Goal: Task Accomplishment & Management: Complete application form

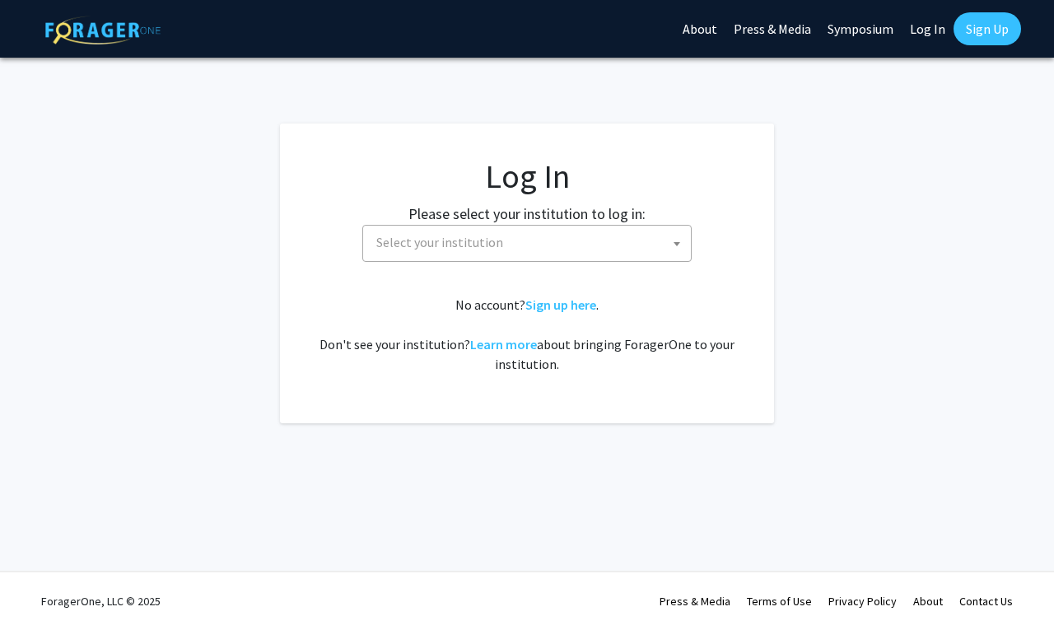
select select
click at [549, 235] on span "Select your institution" at bounding box center [530, 243] width 321 height 34
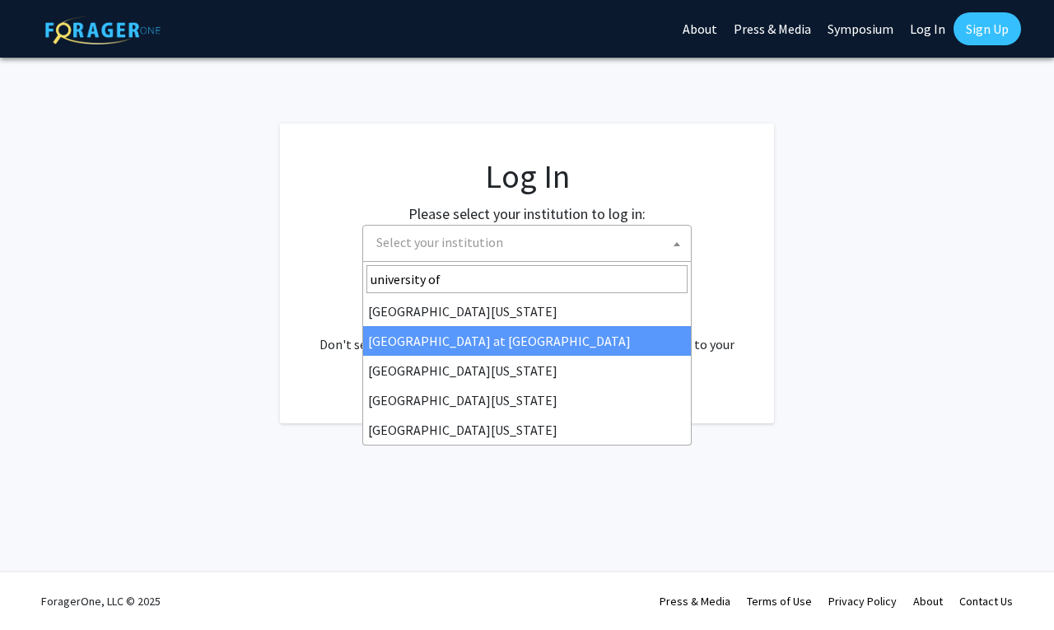
type input "university of"
select select "18"
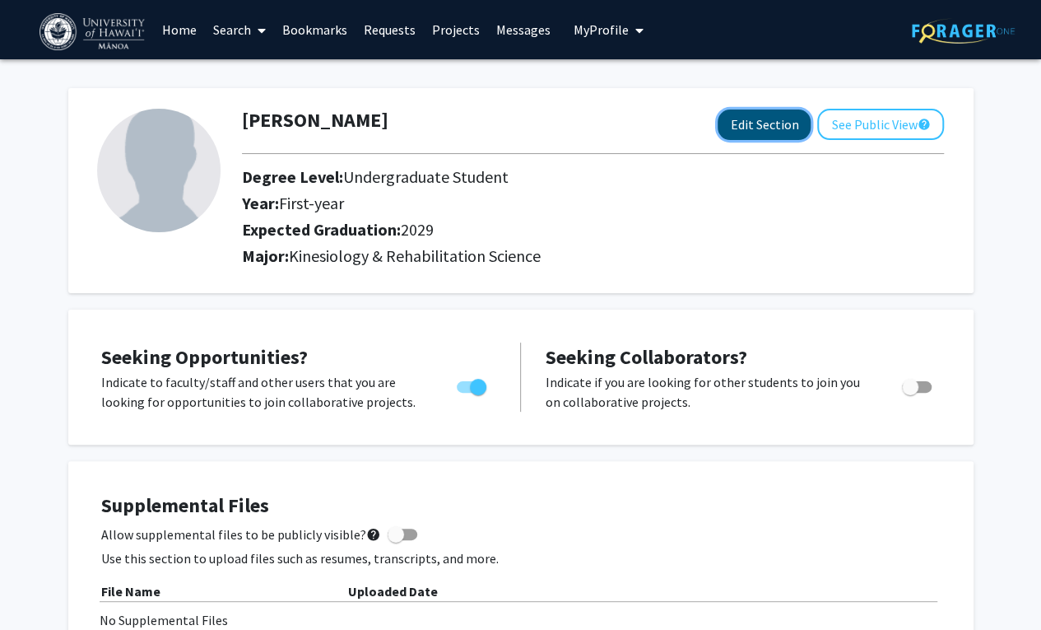
click at [784, 118] on button "Edit Section" at bounding box center [764, 124] width 93 height 30
select select "first-year"
select select "2029"
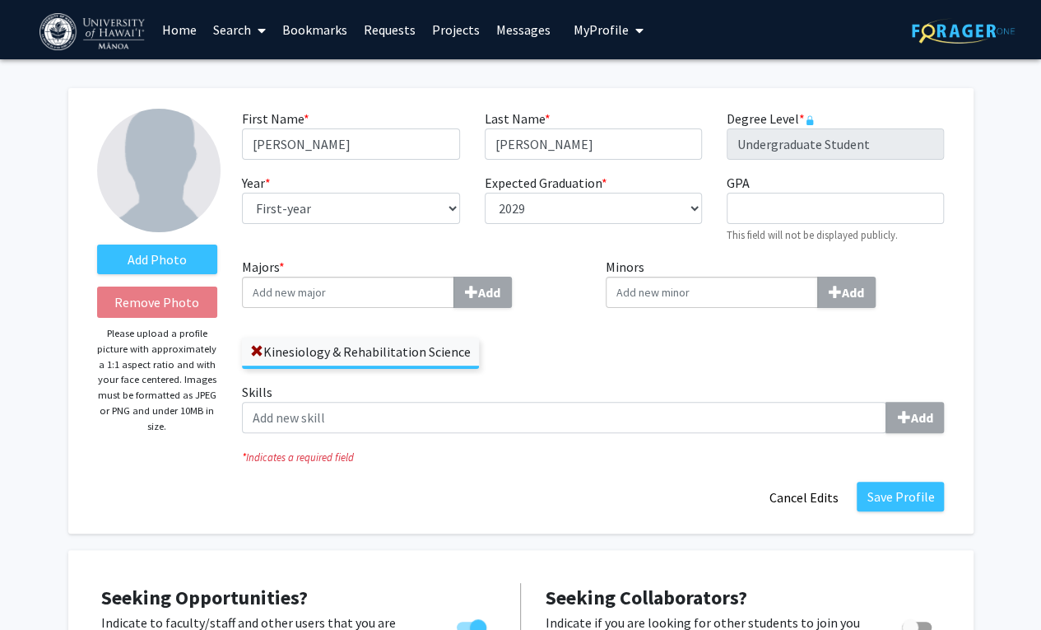
click at [265, 27] on icon at bounding box center [262, 30] width 8 height 13
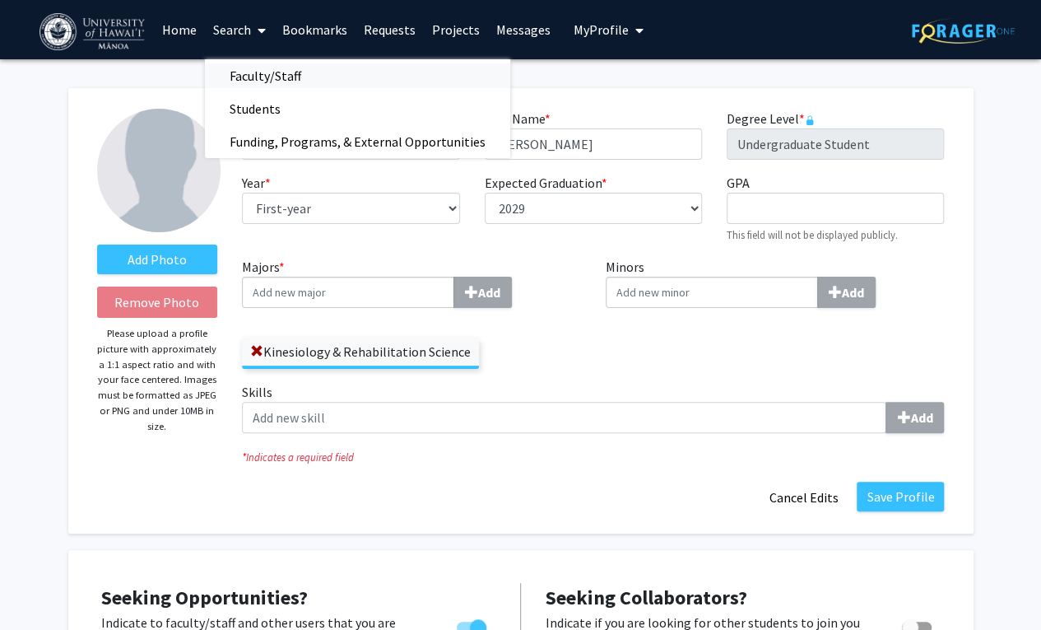
click at [270, 83] on span "Faculty/Staff" at bounding box center [265, 75] width 121 height 33
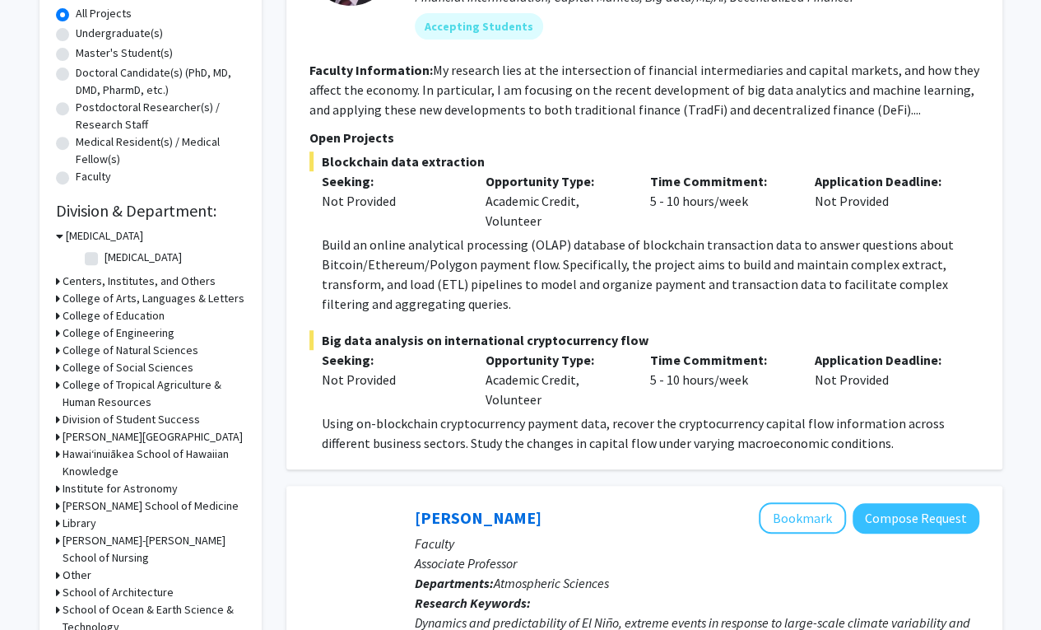
scroll to position [427, 0]
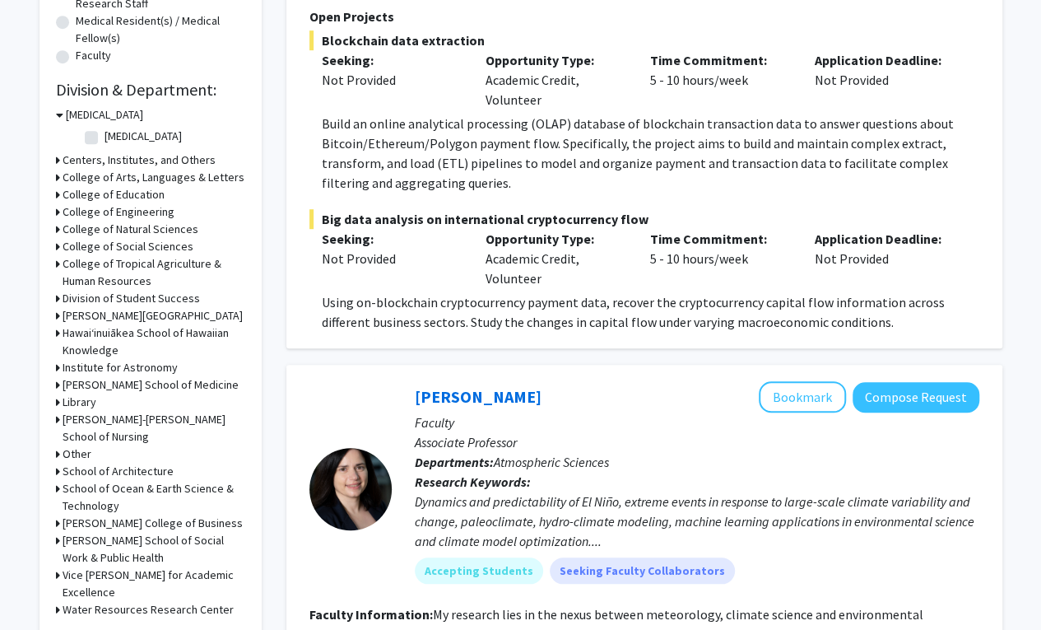
click at [63, 198] on h3 "College of Education" at bounding box center [114, 194] width 102 height 17
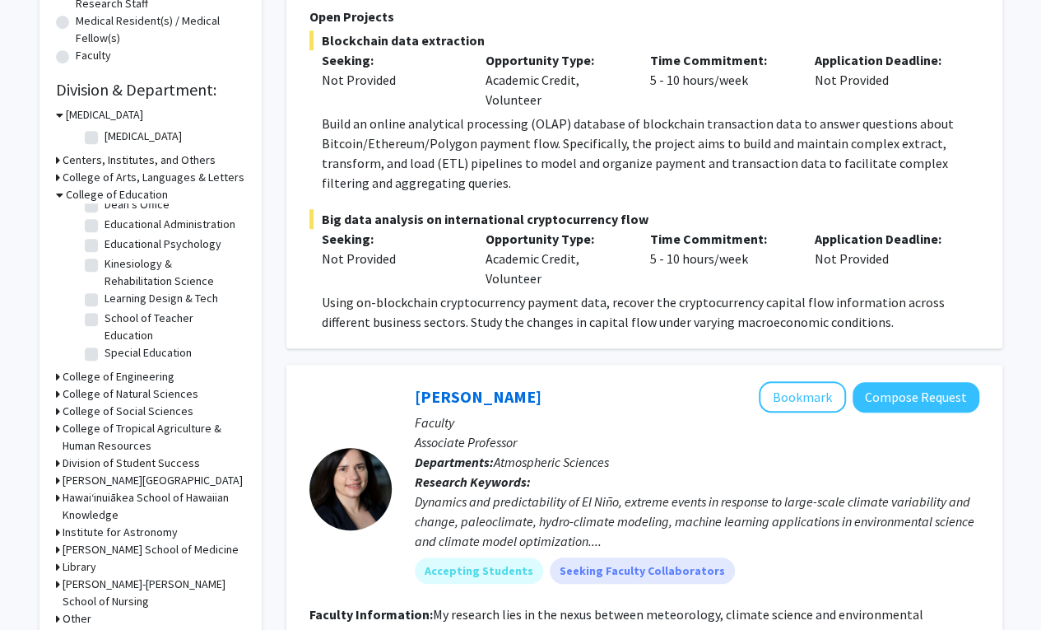
scroll to position [133, 0]
click at [105, 260] on label "Kinesiology & Rehabilitation Science" at bounding box center [173, 272] width 137 height 35
click at [105, 260] on input "Kinesiology & Rehabilitation Science" at bounding box center [110, 260] width 11 height 11
checkbox input "true"
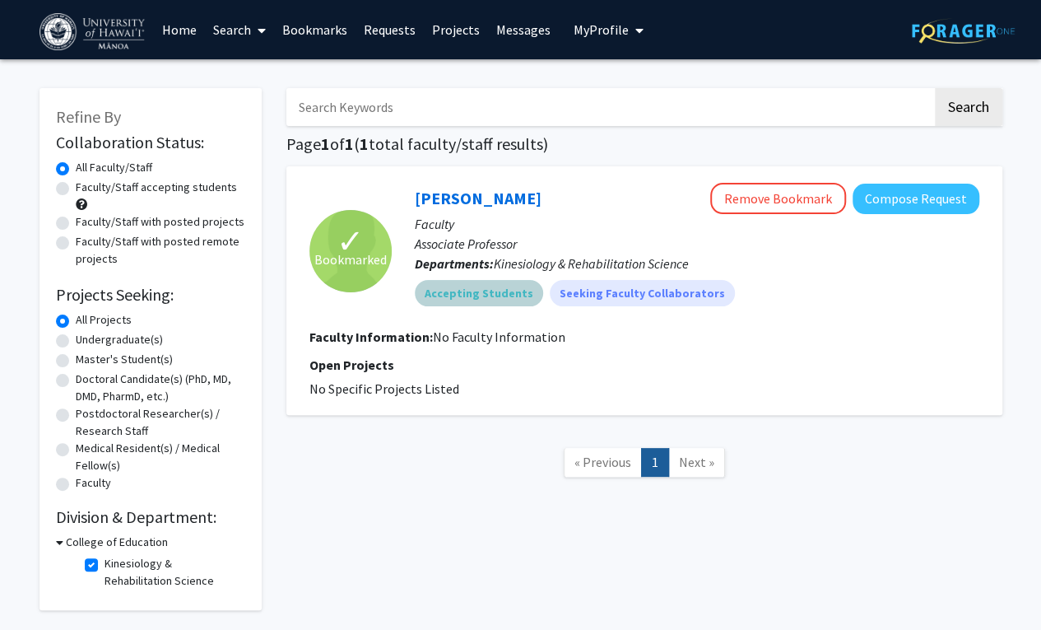
click at [784, 281] on div "Accepting Students Seeking Faculty Collaborators" at bounding box center [697, 293] width 571 height 33
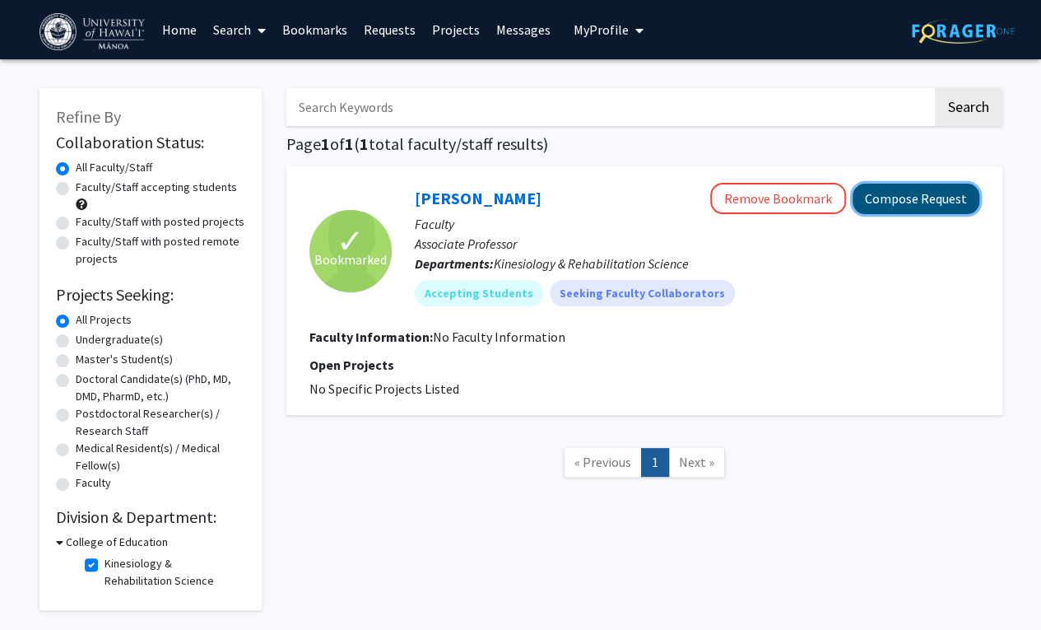
click at [918, 194] on button "Compose Request" at bounding box center [916, 199] width 127 height 30
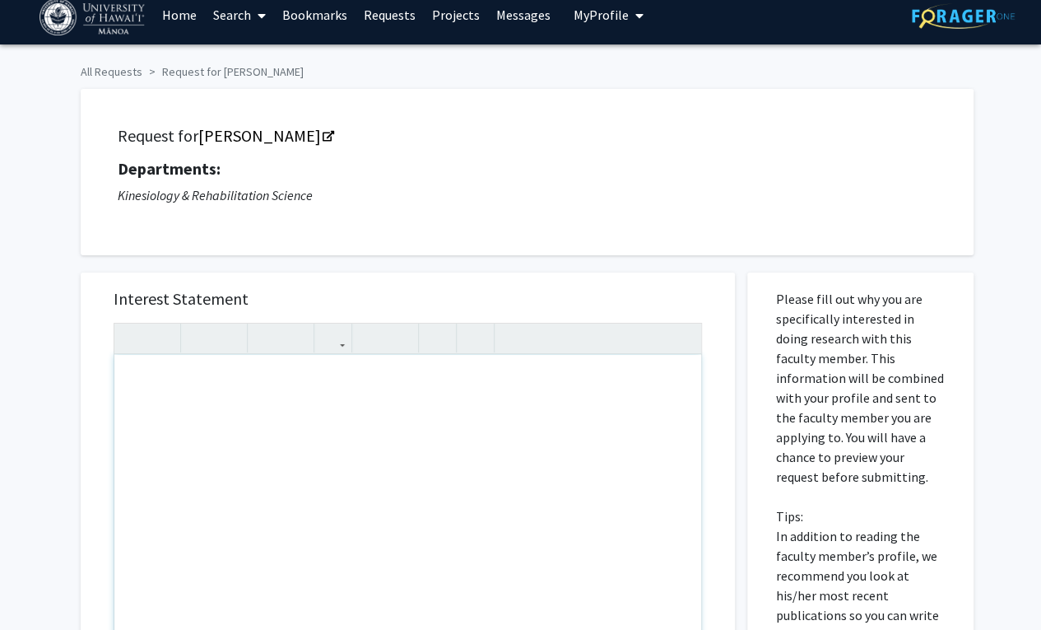
scroll to position [7, 0]
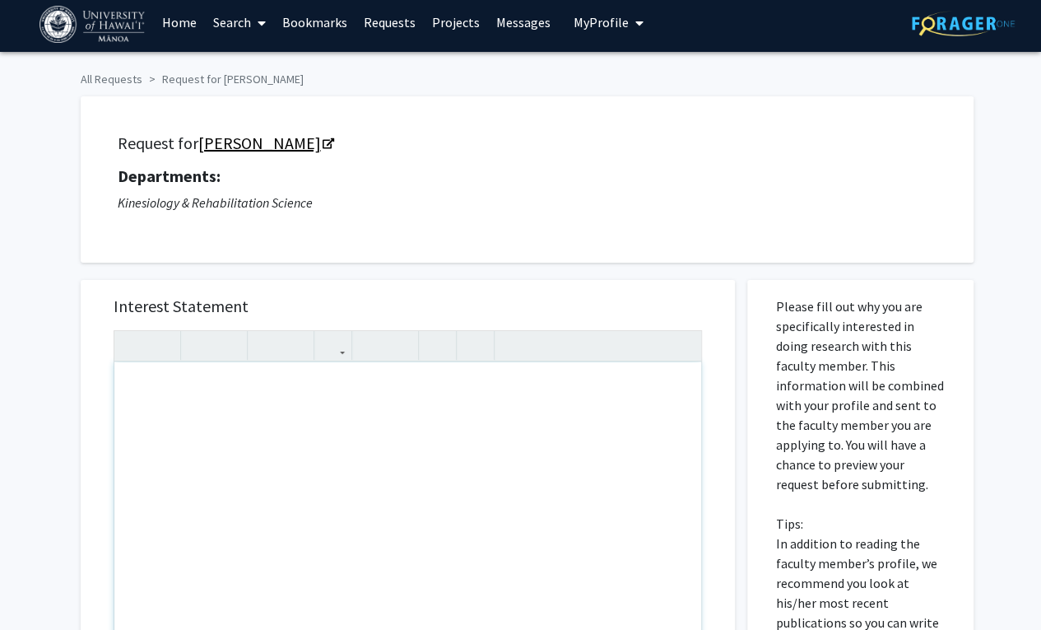
click at [291, 142] on link "Bret Freemyer" at bounding box center [265, 143] width 134 height 21
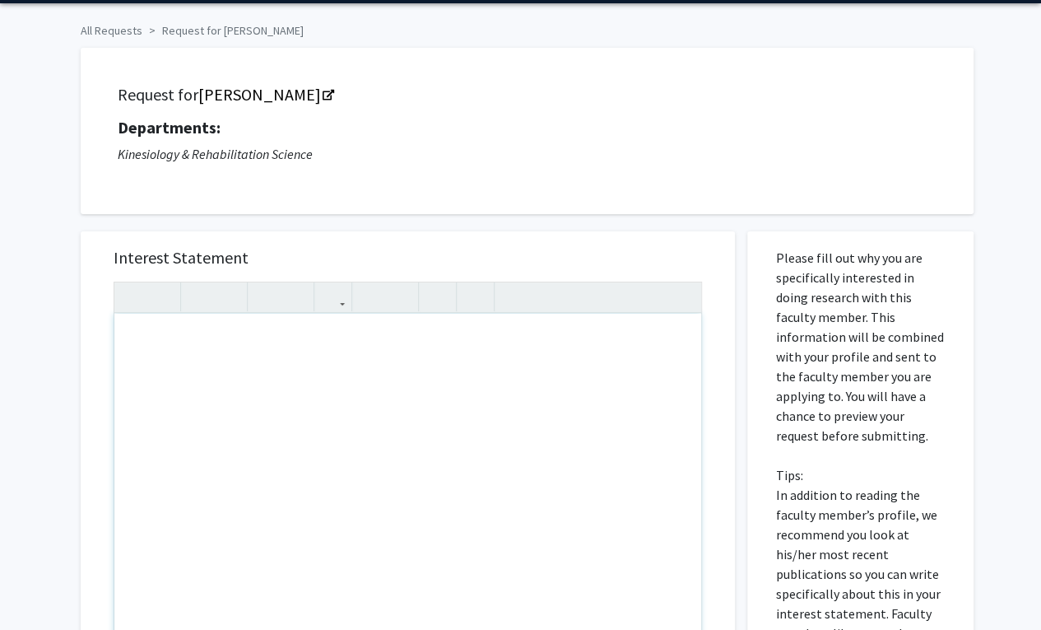
scroll to position [81, 0]
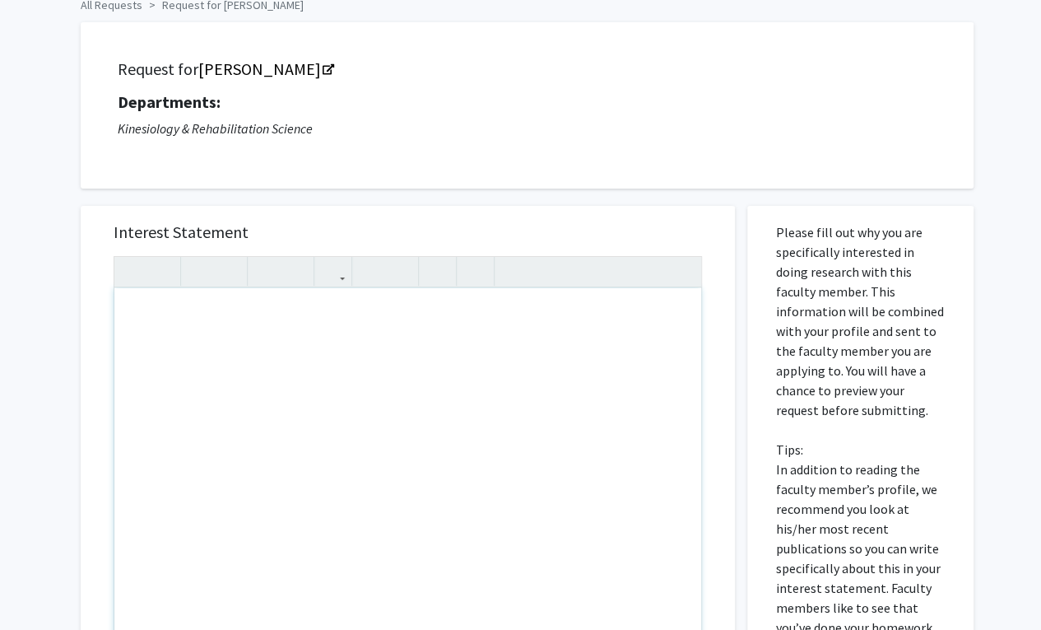
click at [392, 203] on div "Interest Statement Insert link Remove link Supplemental Files File Name Uploade…" at bounding box center [407, 561] width 679 height 744
drag, startPoint x: 232, startPoint y: 333, endPoint x: 302, endPoint y: 422, distance: 113.8
click at [357, 198] on div "Interest Statement Insert link Remove link Supplemental Files File Name Uploade…" at bounding box center [407, 561] width 679 height 744
click at [326, 328] on div "Note to users with screen readers: Please press Alt+0 or Option+0 to deactivate…" at bounding box center [407, 477] width 587 height 378
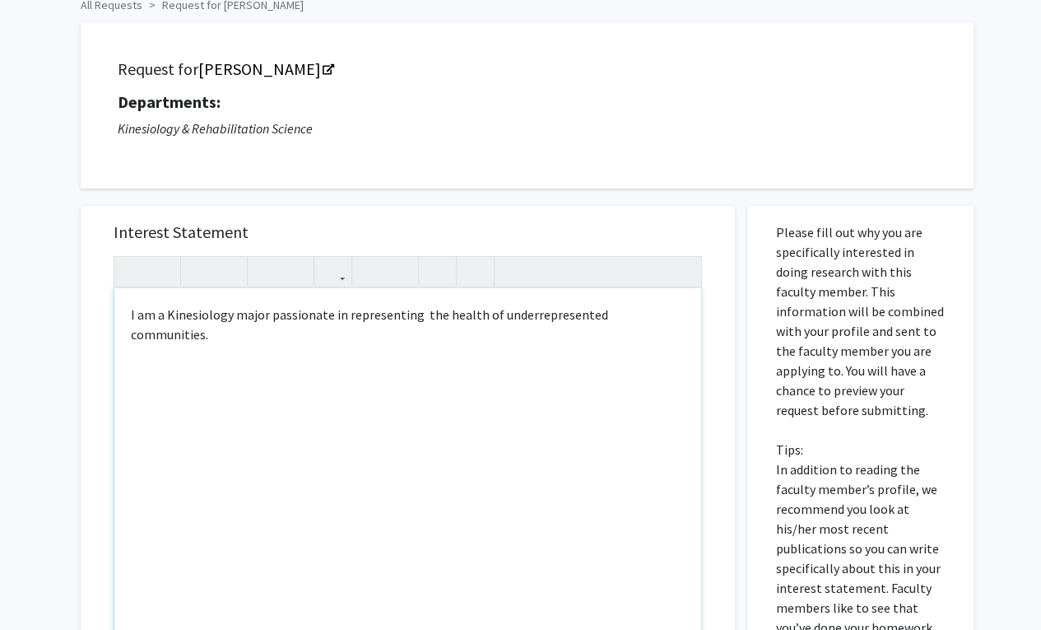
click at [417, 314] on div "I am a Kinesiology major passionate in representing the health of underrepresen…" at bounding box center [407, 477] width 587 height 378
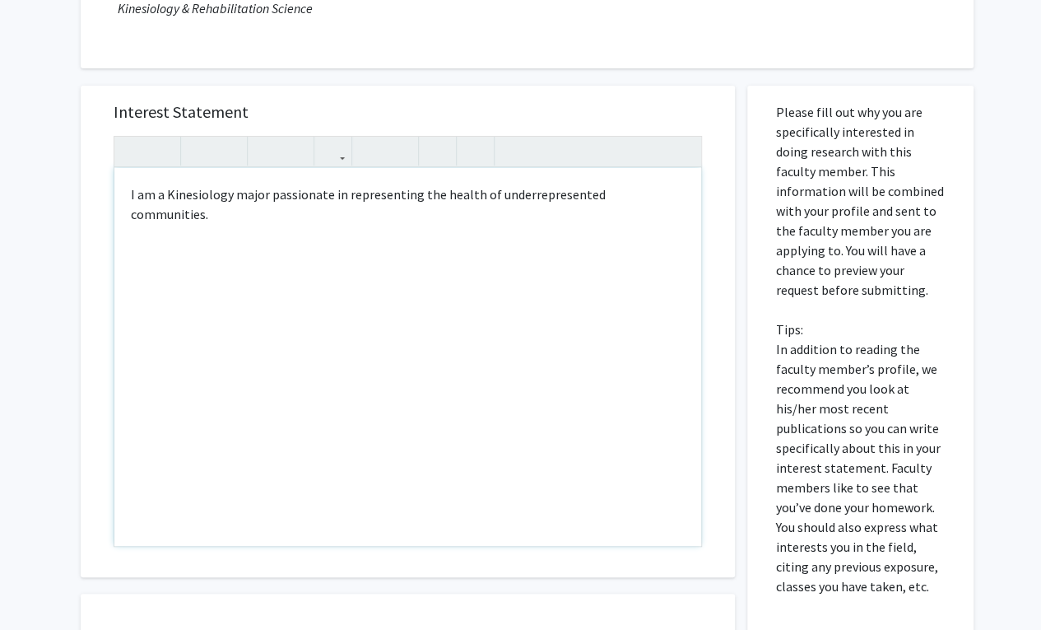
scroll to position [207, 0]
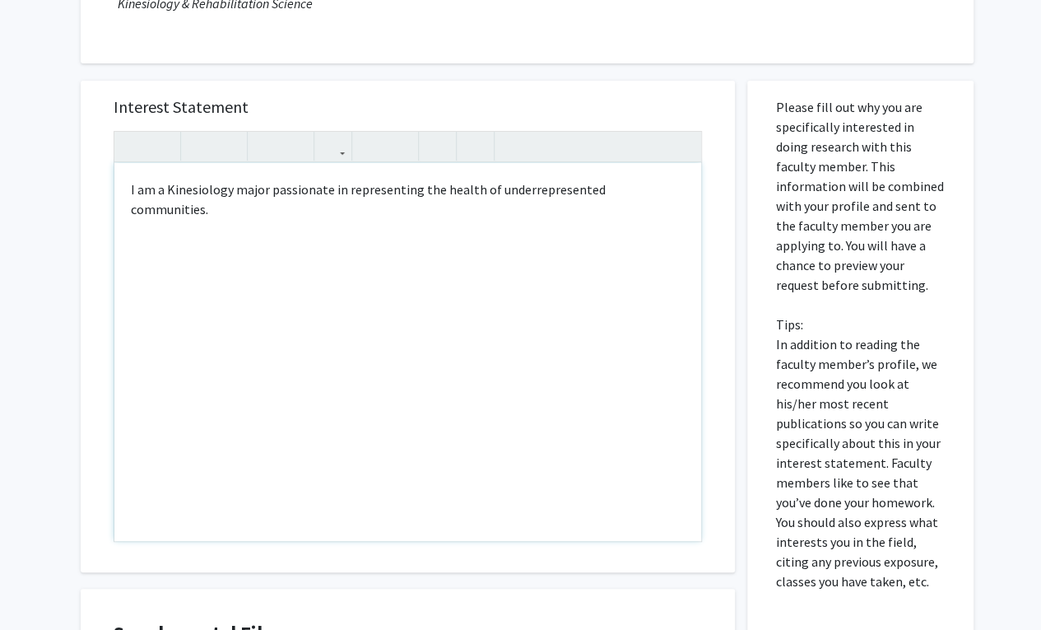
click at [670, 196] on div "I am a Kinesiology major passionate in representing the health of underrepresen…" at bounding box center [407, 352] width 587 height 378
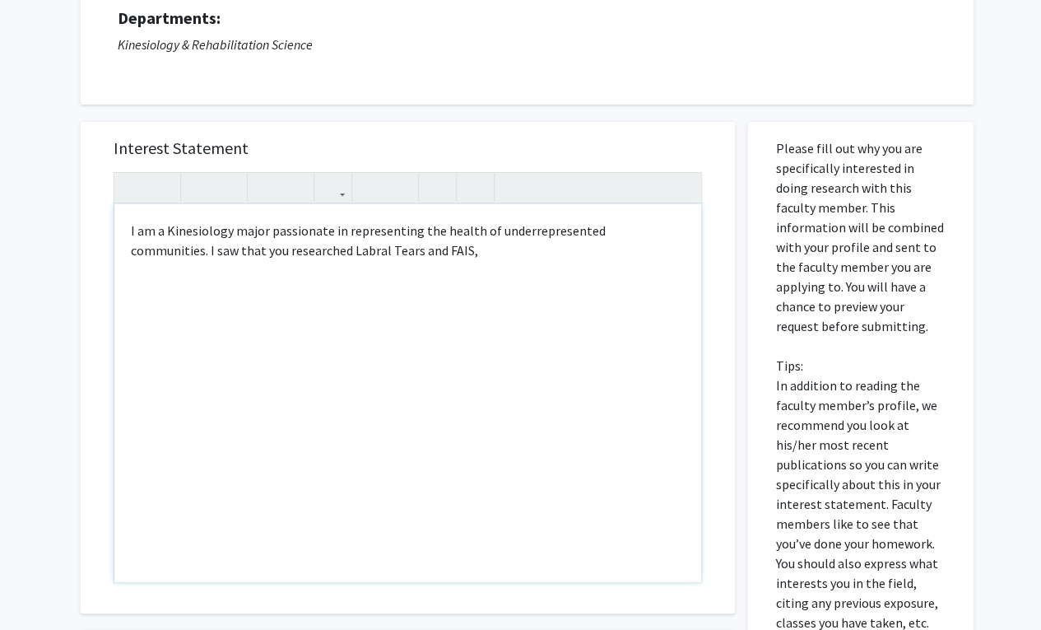
click at [658, 227] on div "I am a Kinesiology major passionate in representing the health of underrepresen…" at bounding box center [407, 393] width 587 height 378
type textarea "I am a Kinesiology major passionate in representing the health of underrepresen…"
click at [571, 266] on div "I am a Kinesiology major passionate in representing the health of underrepresen…" at bounding box center [407, 393] width 587 height 378
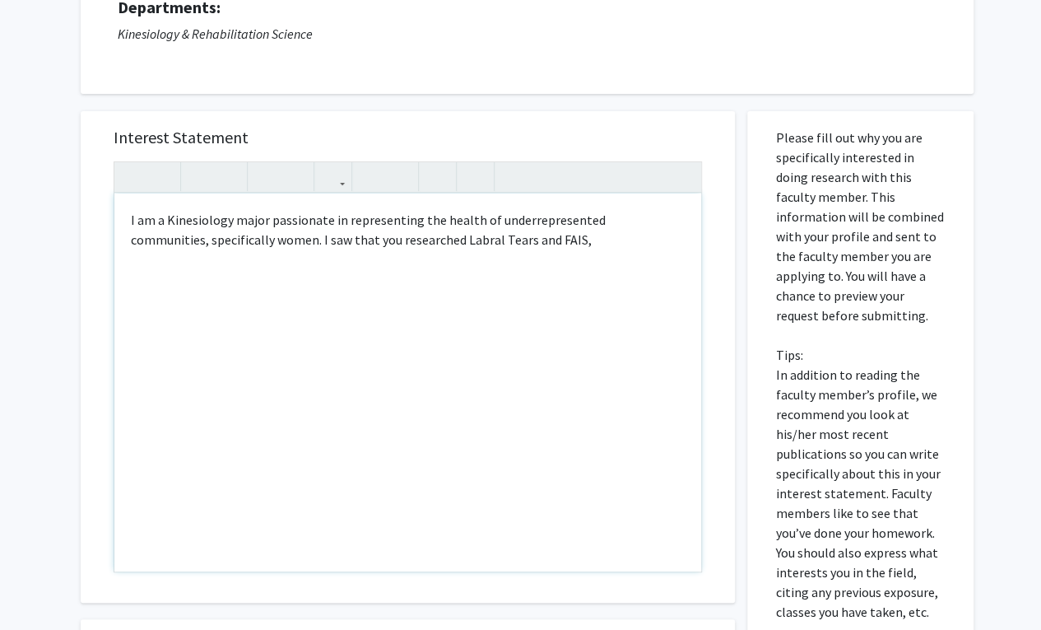
scroll to position [182, 0]
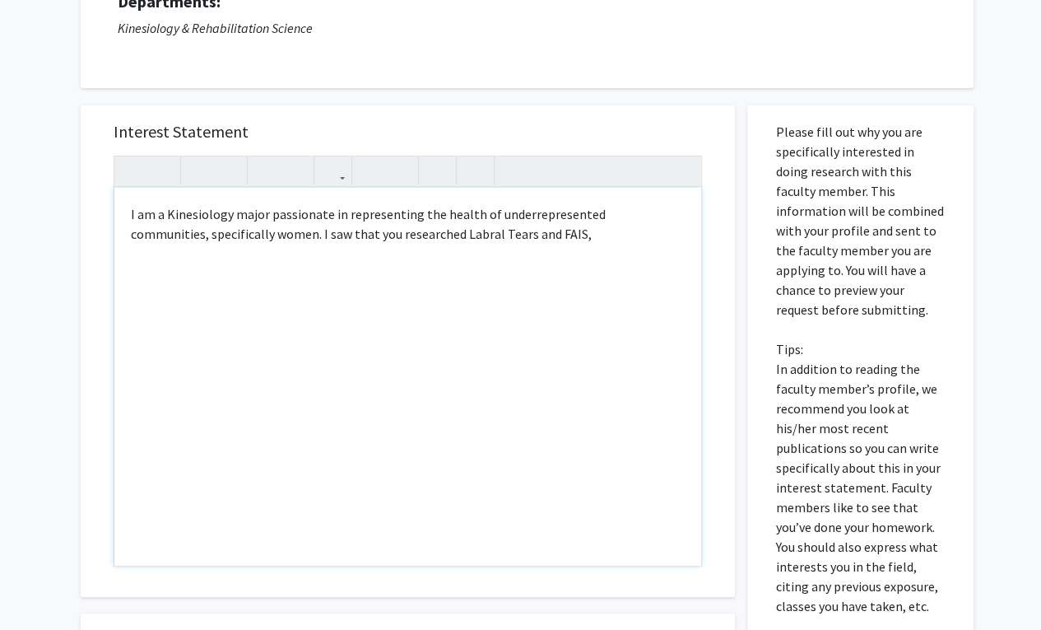
click at [446, 239] on div "I am a Kinesiology major passionate in representing the health of underrepresen…" at bounding box center [407, 377] width 587 height 378
copy div "I am a Kinesiology major passionate in representing the health of underrepresen…"
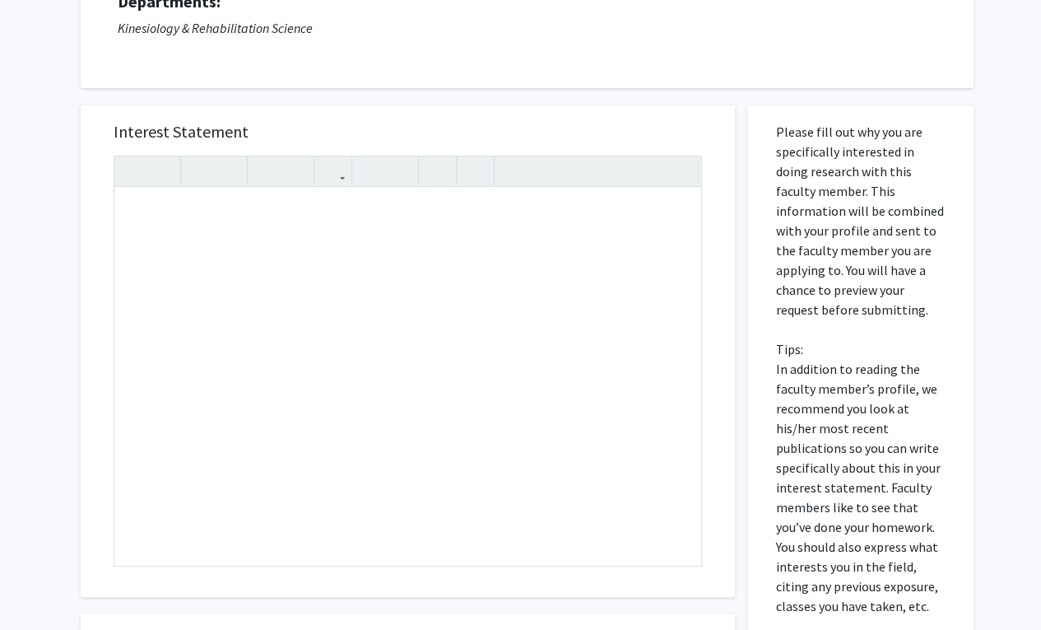
click at [105, 274] on div "Interest Statement Insert link Remove link" at bounding box center [407, 350] width 621 height 491
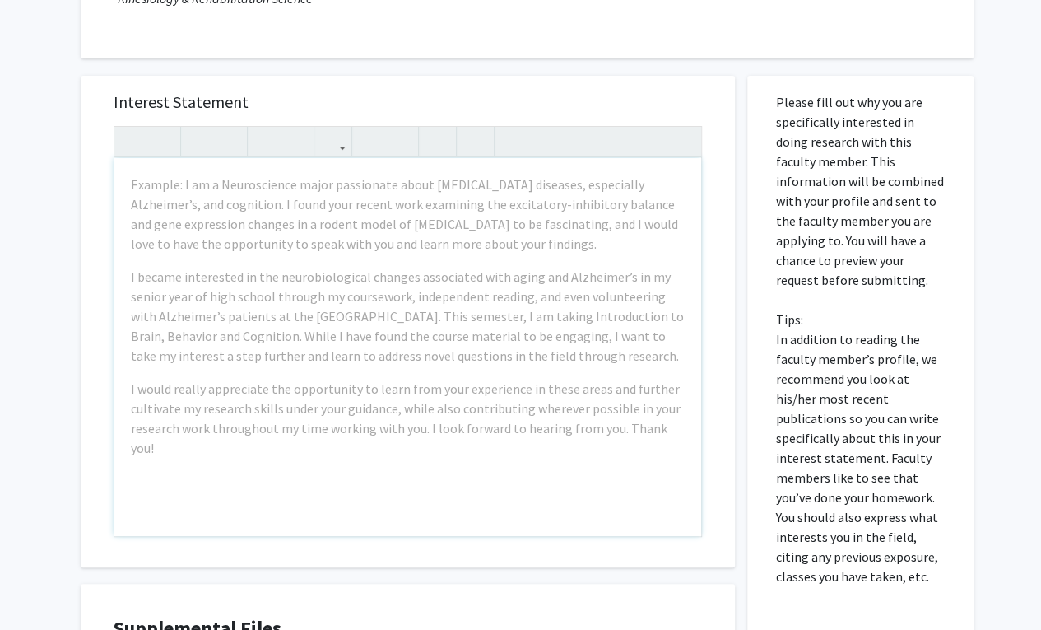
scroll to position [211, 0]
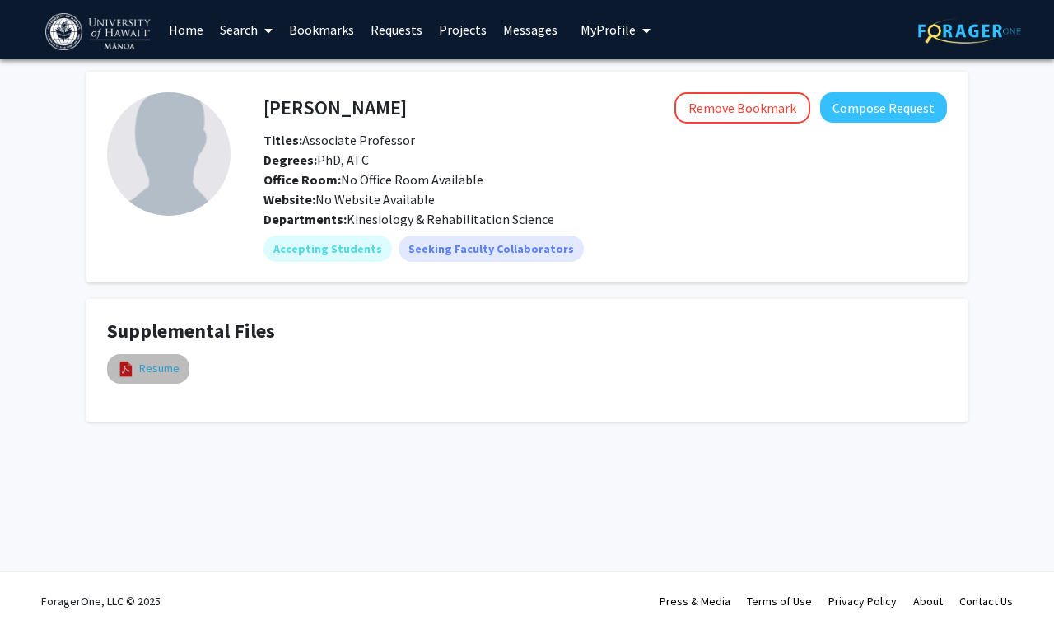
click at [152, 366] on link "Resume" at bounding box center [159, 368] width 40 height 17
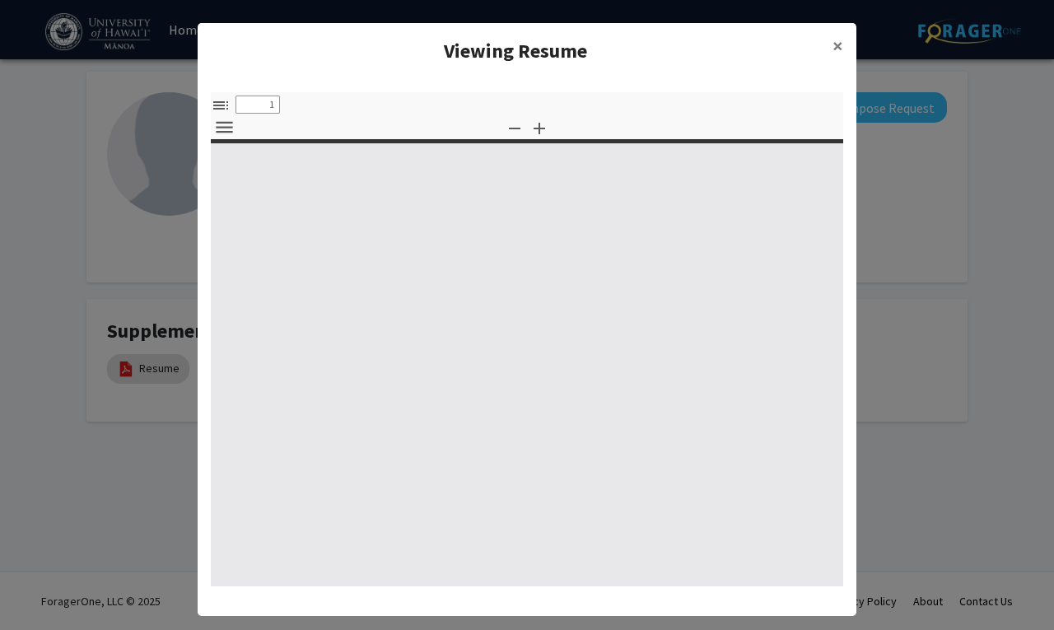
scroll to position [25, 0]
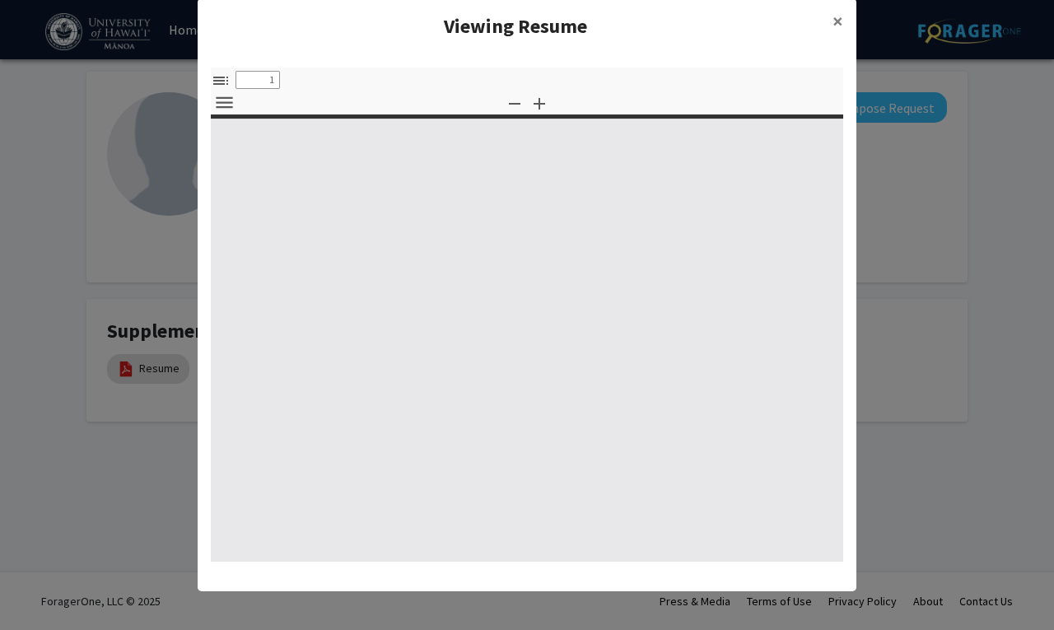
select select "custom"
type input "0"
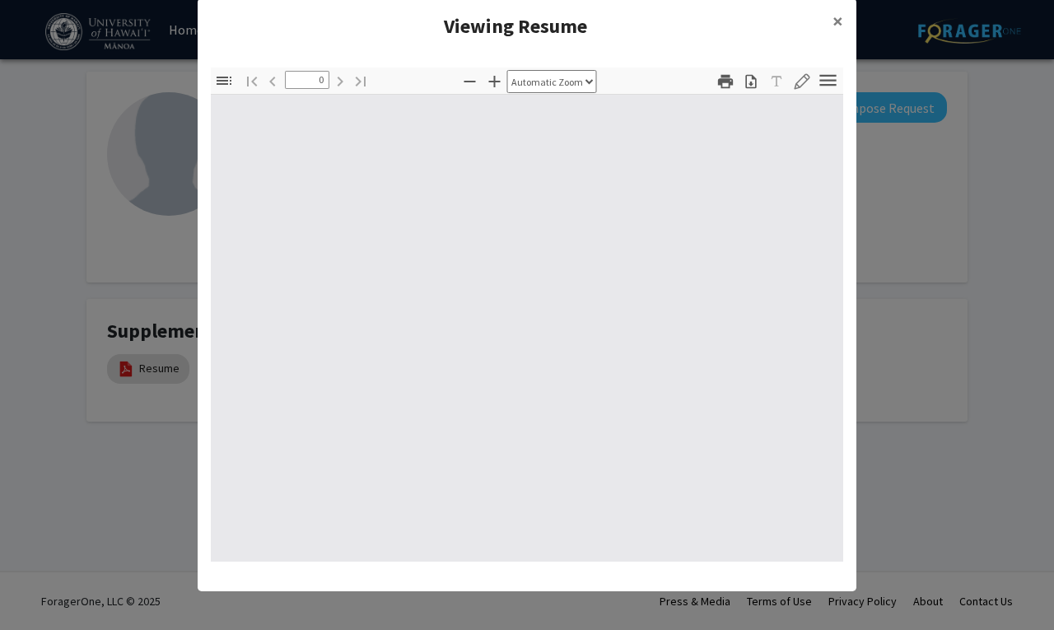
select select "custom"
type input "1"
select select "auto"
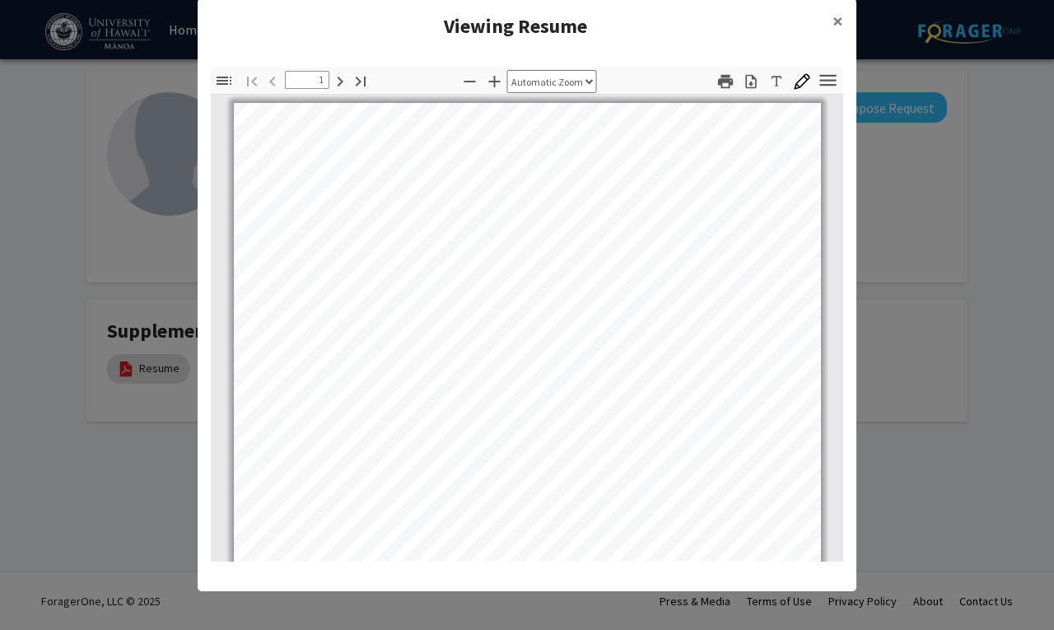
scroll to position [0, 0]
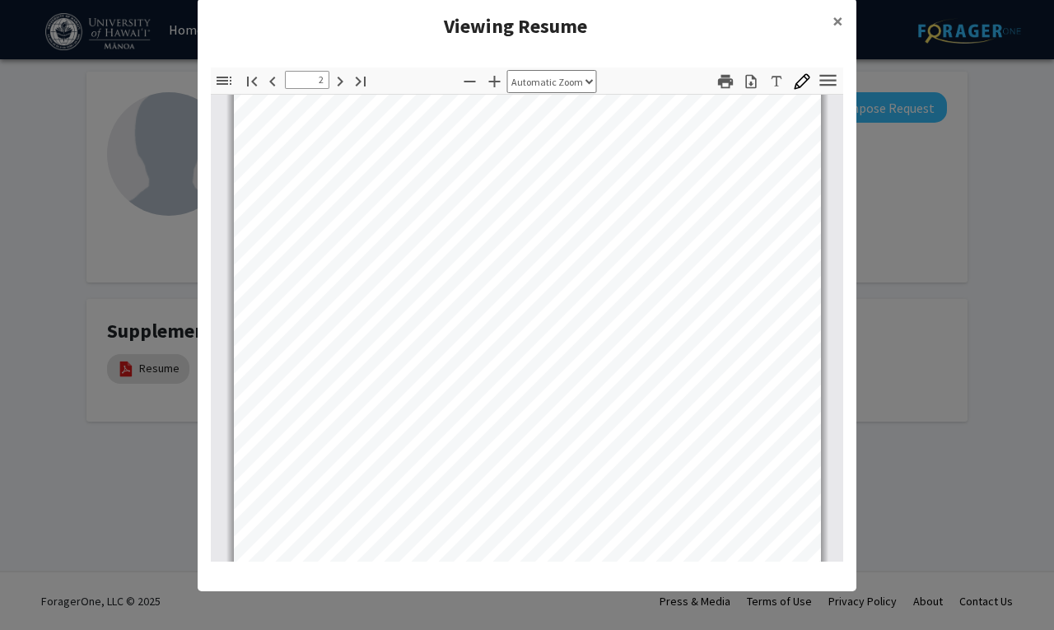
type input "3"
click at [473, 283] on link "Page 3" at bounding box center [514, 283] width 189 height 14
